Goal: Task Accomplishment & Management: Manage account settings

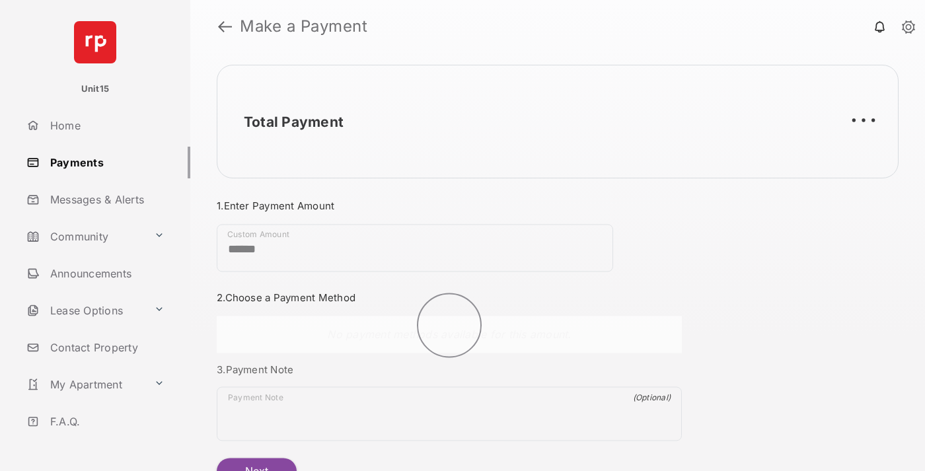
scroll to position [71, 0]
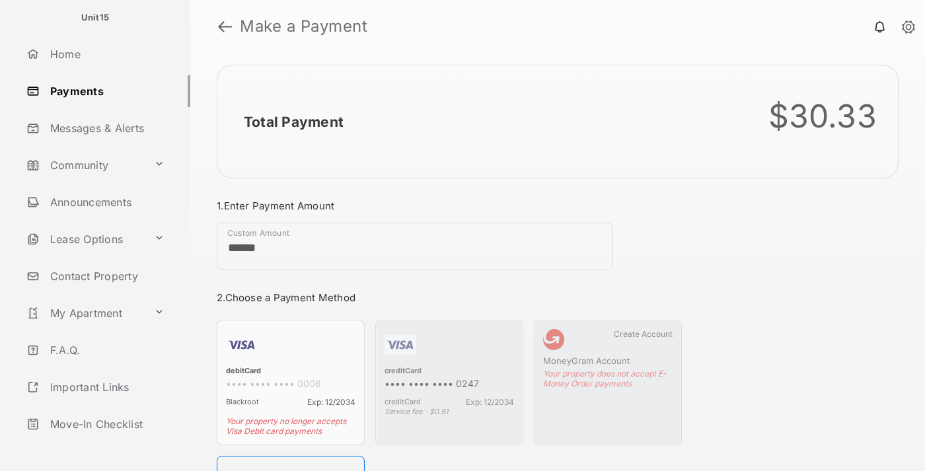
click at [103, 445] on link "Logout" at bounding box center [105, 461] width 169 height 32
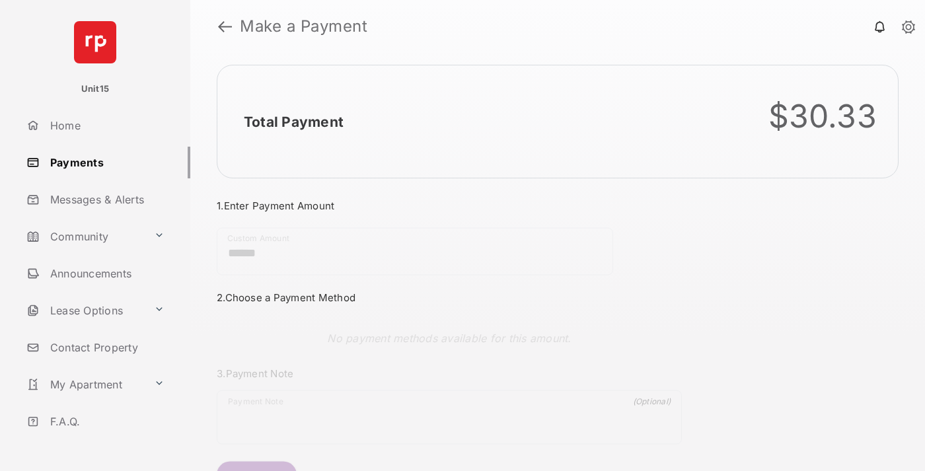
scroll to position [71, 0]
